Goal: Find specific page/section: Find specific page/section

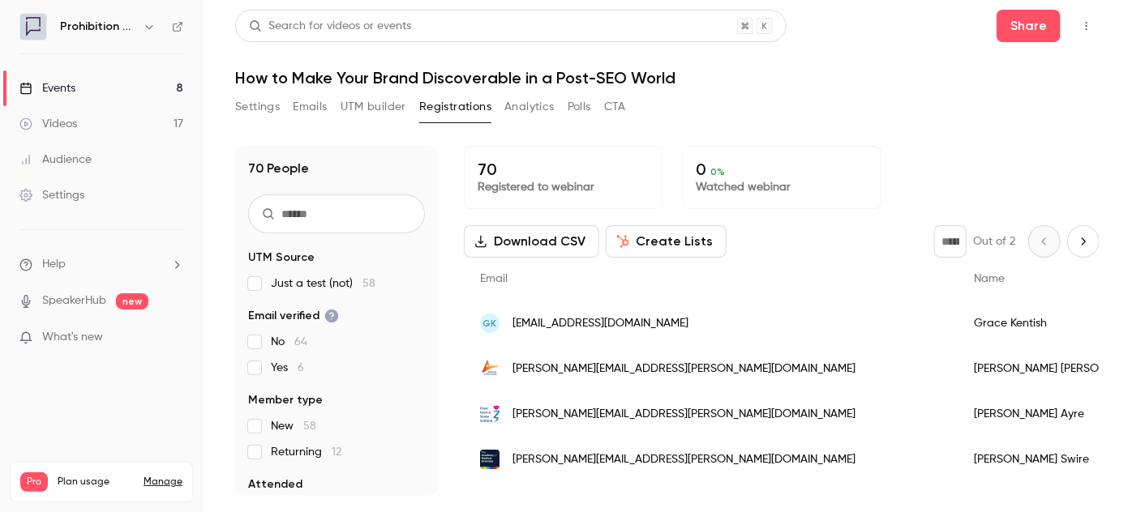
scroll to position [152, 0]
click at [75, 88] on div "Events" at bounding box center [47, 88] width 56 height 16
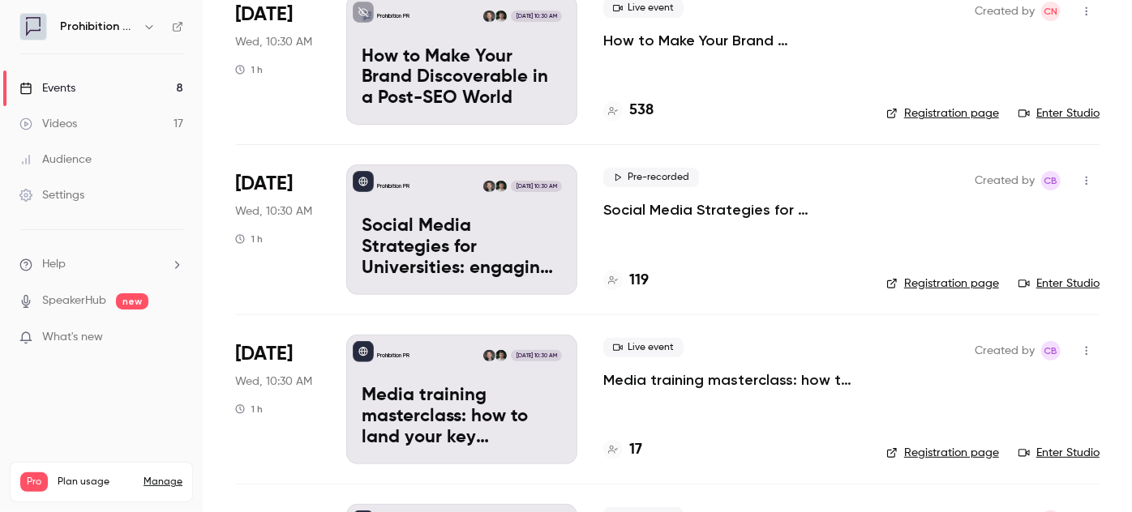
scroll to position [73, 0]
